Goal: Task Accomplishment & Management: Complete application form

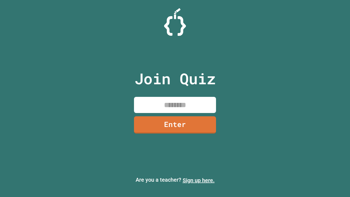
click at [198, 180] on link "Sign up here." at bounding box center [198, 180] width 32 height 7
